Goal: Find specific page/section: Find specific page/section

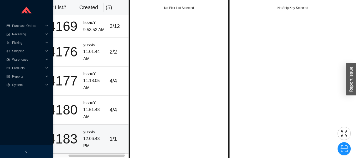
click at [81, 141] on td "yossis 12:06:43 PM" at bounding box center [94, 138] width 26 height 29
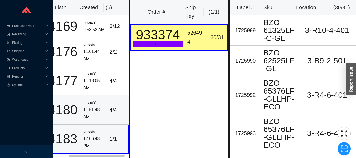
click at [86, 112] on div "11:51:48 AM" at bounding box center [94, 113] width 22 height 14
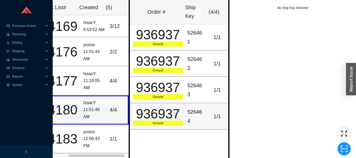
click at [151, 120] on div "936937" at bounding box center [158, 113] width 50 height 13
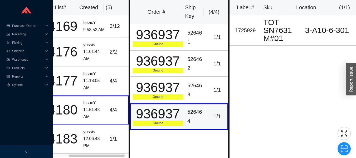
click at [155, 92] on div "936937" at bounding box center [158, 87] width 50 height 13
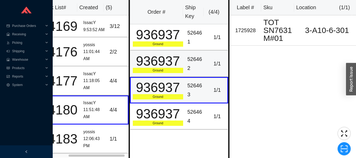
click at [158, 65] on div "936937" at bounding box center [158, 61] width 50 height 13
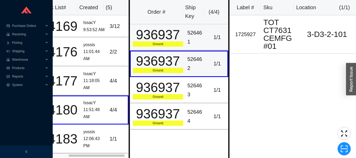
click at [157, 38] on div "936937" at bounding box center [158, 34] width 50 height 13
click at [159, 40] on div "936937" at bounding box center [158, 34] width 50 height 13
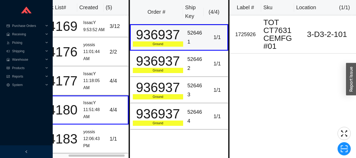
click at [92, 80] on div "11:18:05 AM" at bounding box center [94, 84] width 22 height 14
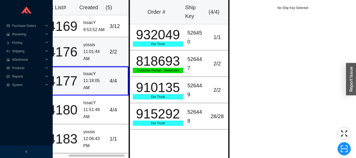
click at [101, 43] on div "yossis" at bounding box center [94, 44] width 22 height 7
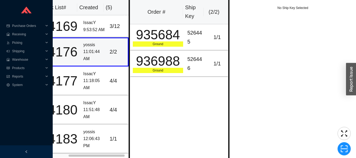
click at [156, 66] on div "936988" at bounding box center [158, 61] width 50 height 13
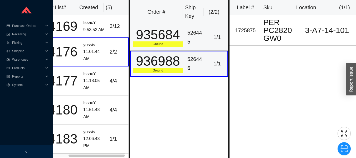
click at [150, 35] on div "935684" at bounding box center [158, 34] width 50 height 13
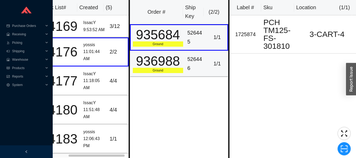
click at [154, 64] on div "936988" at bounding box center [158, 61] width 50 height 13
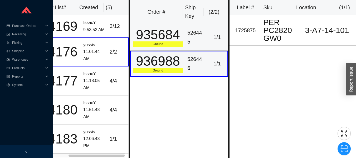
click at [150, 39] on div "935684" at bounding box center [158, 34] width 50 height 13
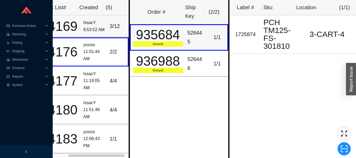
click at [91, 30] on div "9:53:52 AM" at bounding box center [94, 29] width 22 height 7
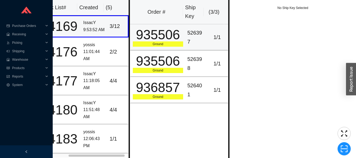
click at [151, 38] on div "935506" at bounding box center [158, 34] width 50 height 13
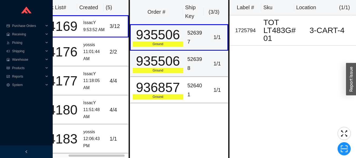
click at [147, 58] on div "935506" at bounding box center [158, 61] width 50 height 13
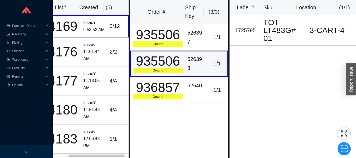
click at [161, 88] on div "936857" at bounding box center [158, 87] width 50 height 13
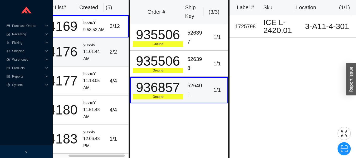
click at [84, 47] on div "yossis" at bounding box center [94, 44] width 22 height 7
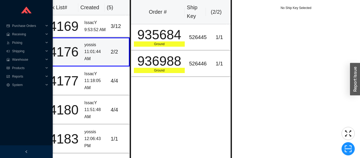
scroll to position [0, 19]
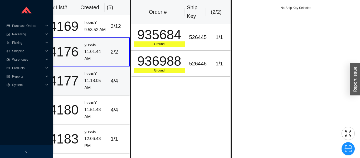
click at [111, 80] on div "4 / 4" at bounding box center [119, 80] width 16 height 9
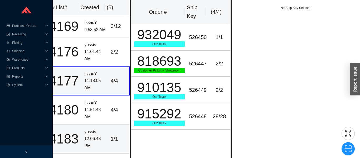
click at [109, 127] on td "1 / 1" at bounding box center [119, 138] width 21 height 29
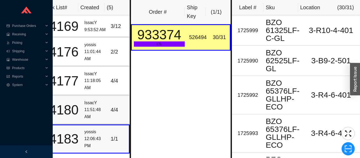
click at [111, 112] on div "4 / 4" at bounding box center [119, 109] width 16 height 9
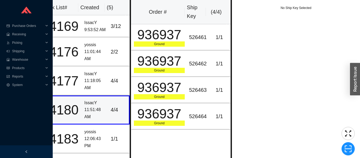
click at [183, 31] on div "936937" at bounding box center [159, 34] width 51 height 13
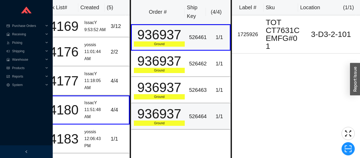
click at [183, 115] on div "936937" at bounding box center [159, 113] width 51 height 13
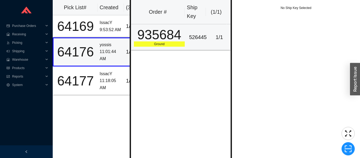
click at [191, 26] on td "526445" at bounding box center [198, 37] width 22 height 26
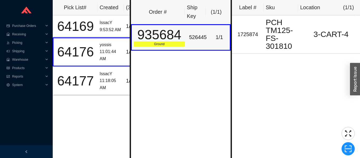
click at [89, 26] on div "64169" at bounding box center [76, 26] width 40 height 13
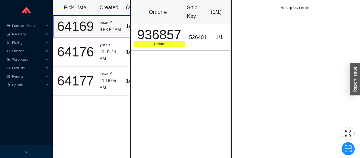
click at [165, 38] on div "936857" at bounding box center [159, 34] width 51 height 13
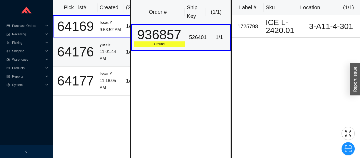
click at [93, 57] on div "64176" at bounding box center [76, 51] width 40 height 13
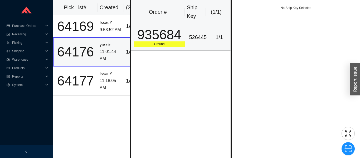
click at [182, 36] on div "935684" at bounding box center [159, 34] width 51 height 13
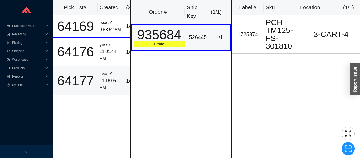
click at [91, 74] on div "64177" at bounding box center [76, 80] width 40 height 13
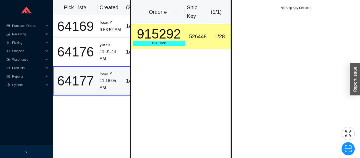
click at [174, 37] on div "915292" at bounding box center [159, 33] width 52 height 13
